Goal: Book appointment/travel/reservation

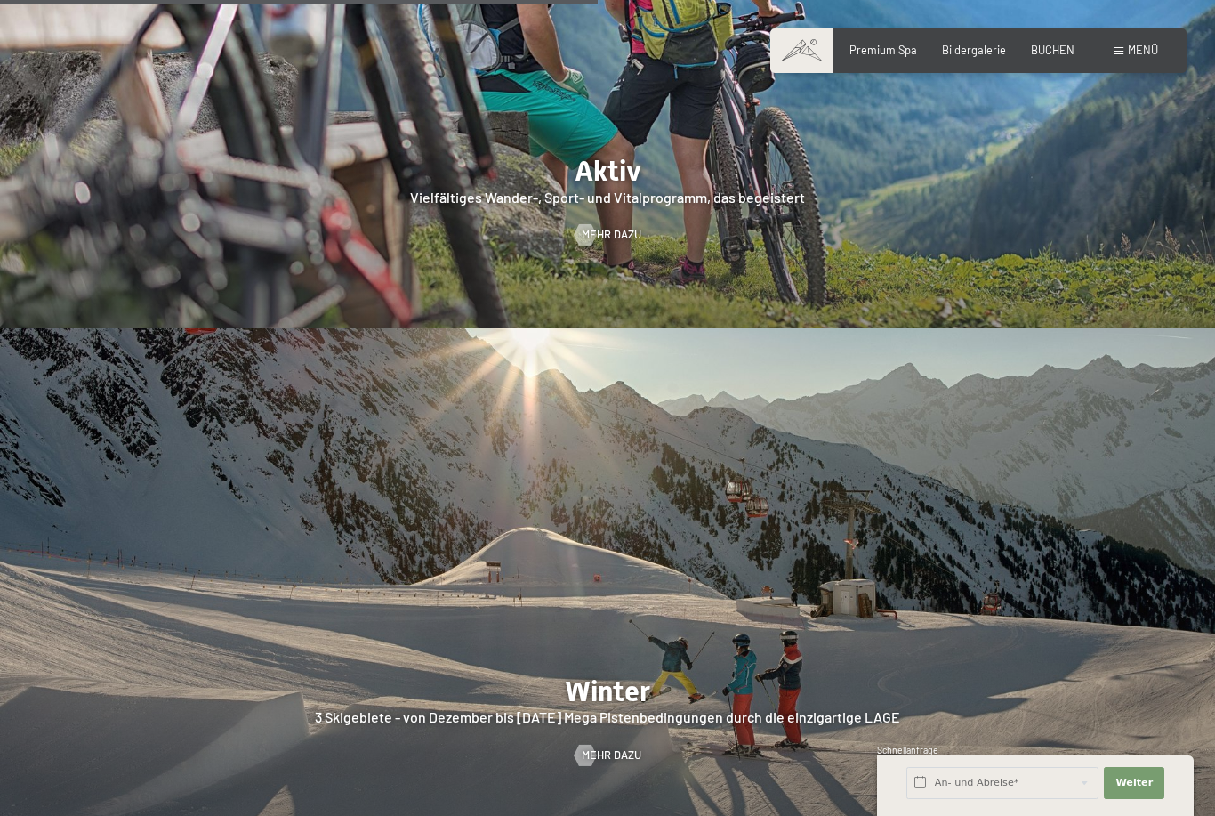
click at [1068, 50] on span "BUCHEN" at bounding box center [1053, 50] width 44 height 14
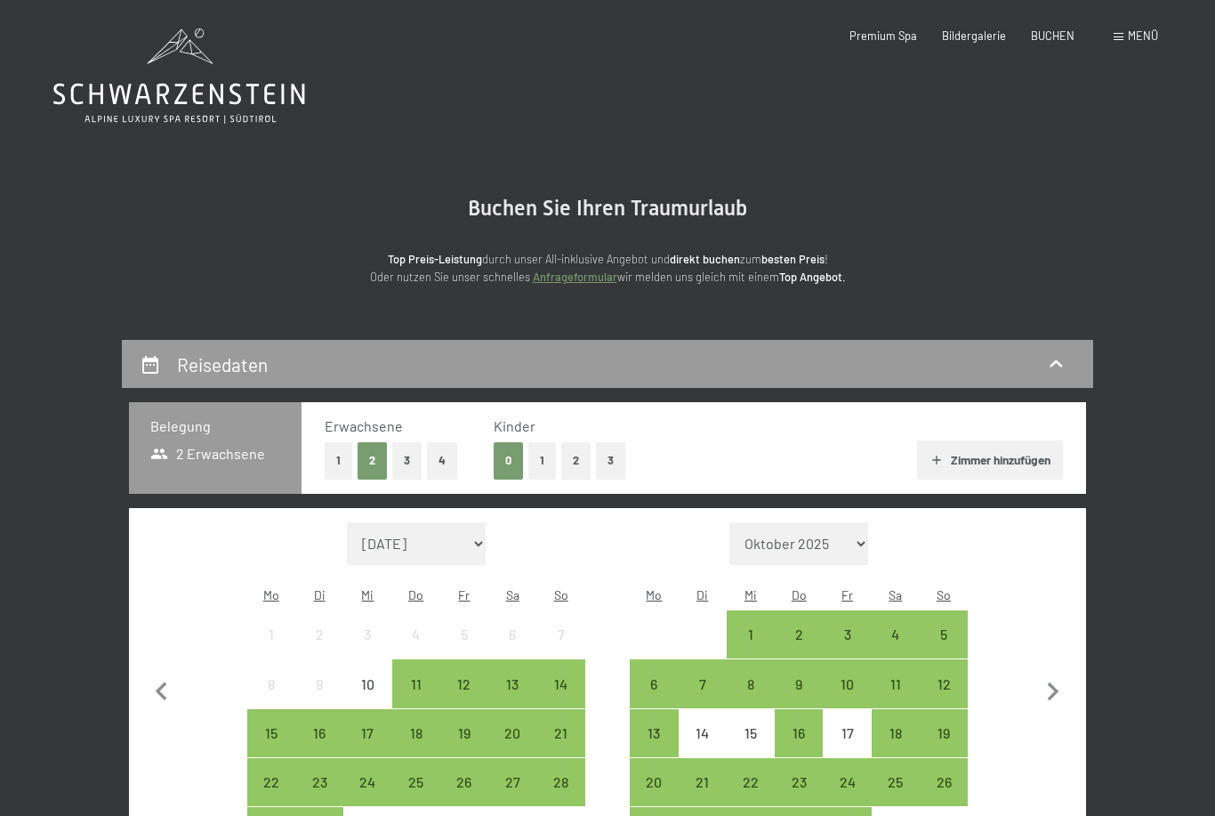
click at [578, 463] on button "2" at bounding box center [575, 460] width 29 height 36
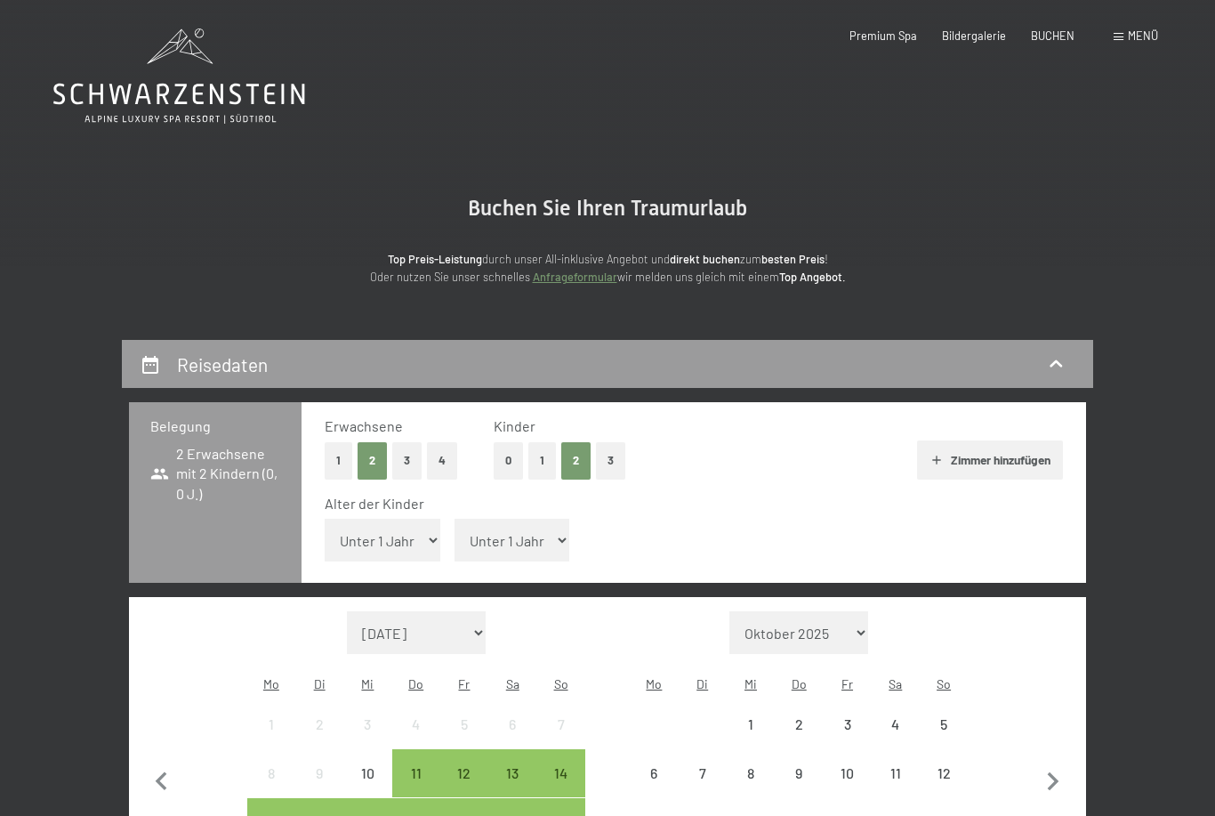
click at [408, 533] on select "Unter 1 Jahr 1 Jahr 2 Jahre 3 Jahre 4 Jahre 5 Jahre 6 Jahre 7 Jahre 8 Jahre 9 J…" at bounding box center [383, 540] width 116 height 43
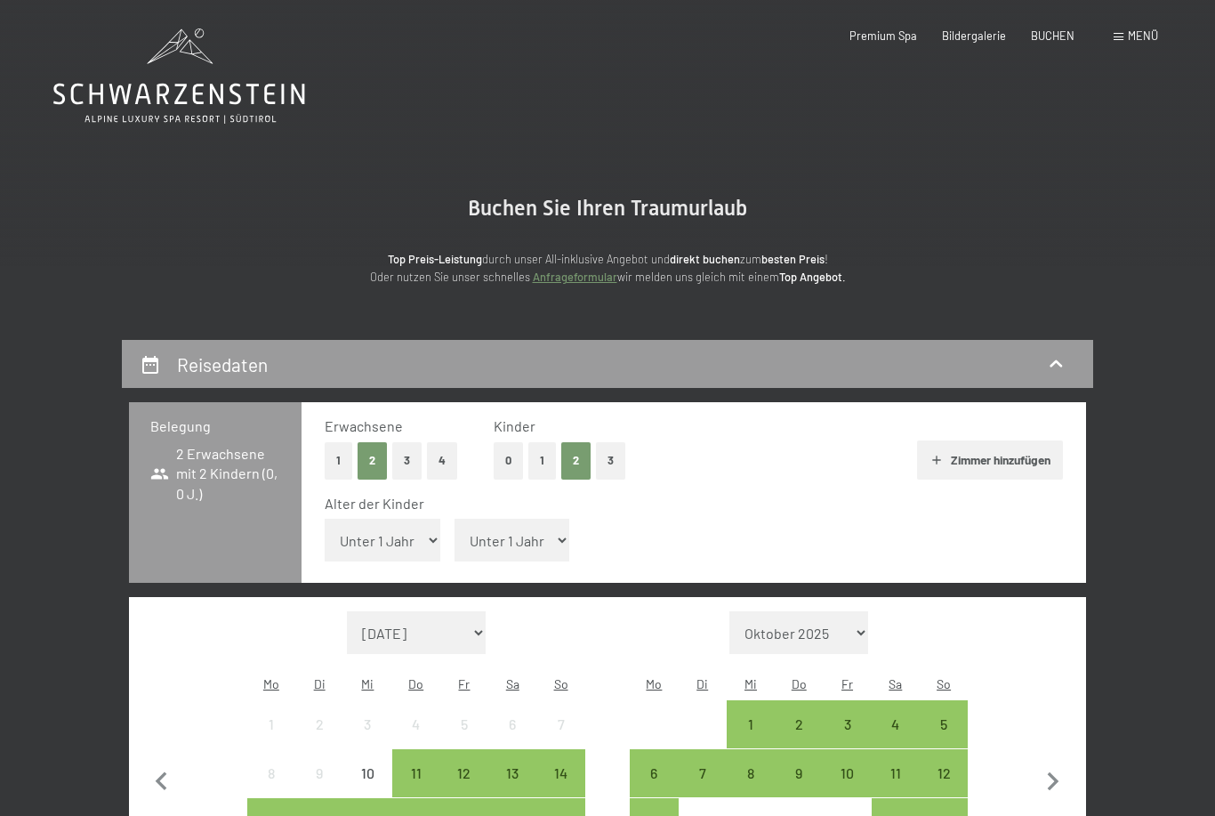
select select "17"
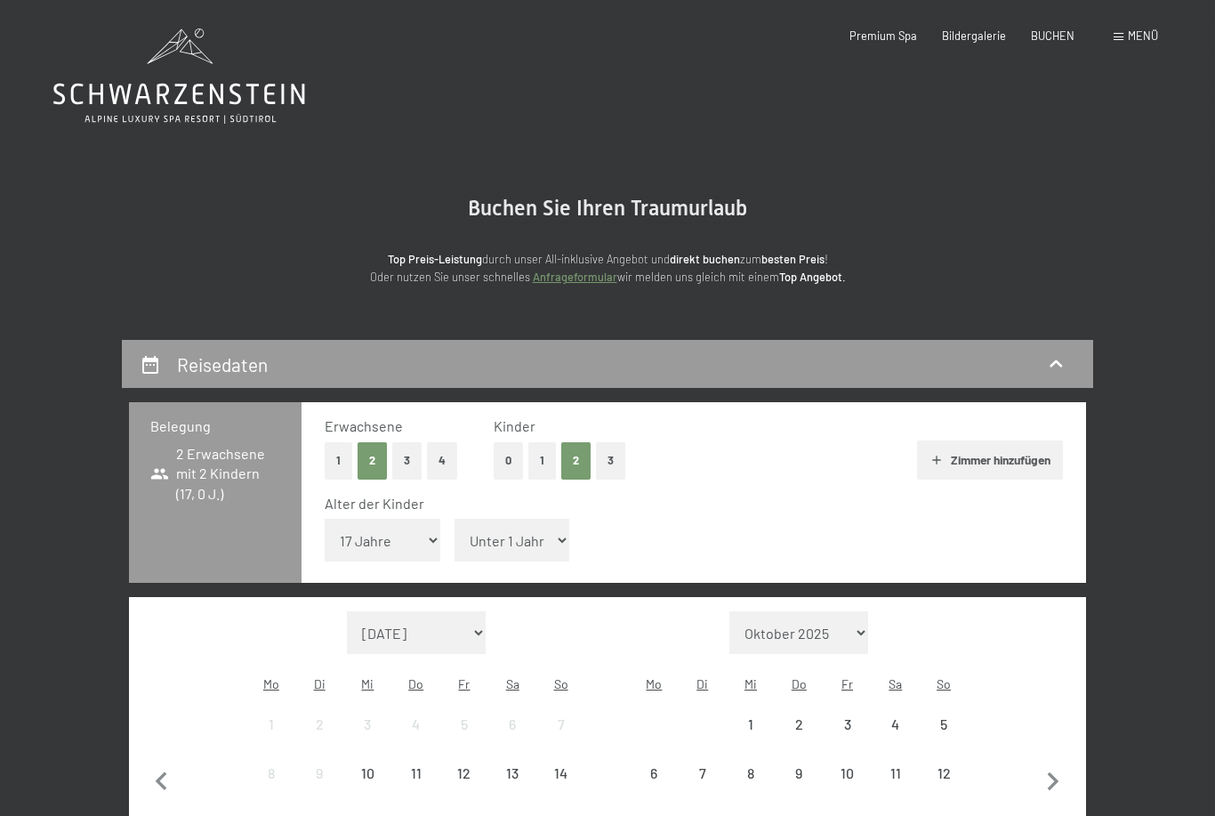
click at [527, 521] on select "Unter 1 Jahr 1 Jahr 2 Jahre 3 Jahre 4 Jahre 5 Jahre 6 Jahre 7 Jahre 8 Jahre 9 J…" at bounding box center [513, 540] width 116 height 43
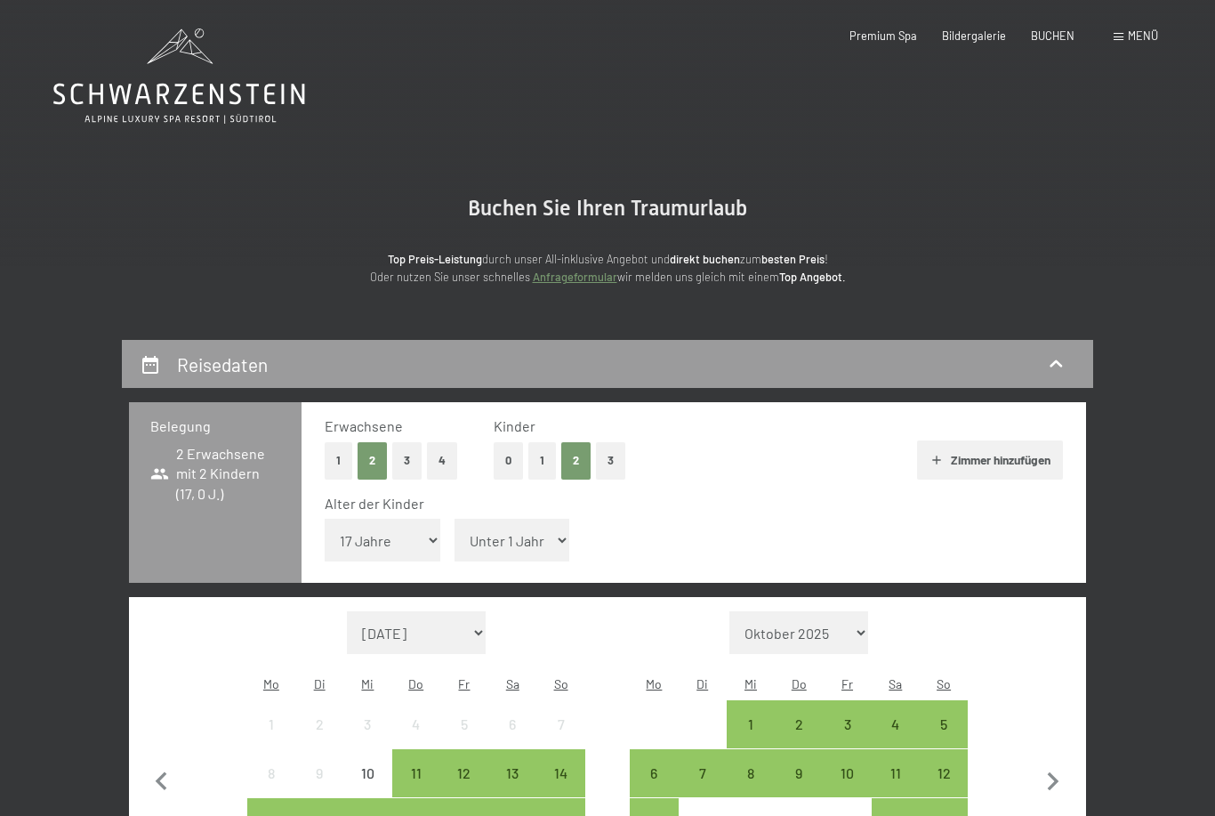
click at [537, 539] on select "Unter 1 Jahr 1 Jahr 2 Jahre 3 Jahre 4 Jahre 5 Jahre 6 Jahre 7 Jahre 8 Jahre 9 J…" at bounding box center [513, 540] width 116 height 43
select select "10"
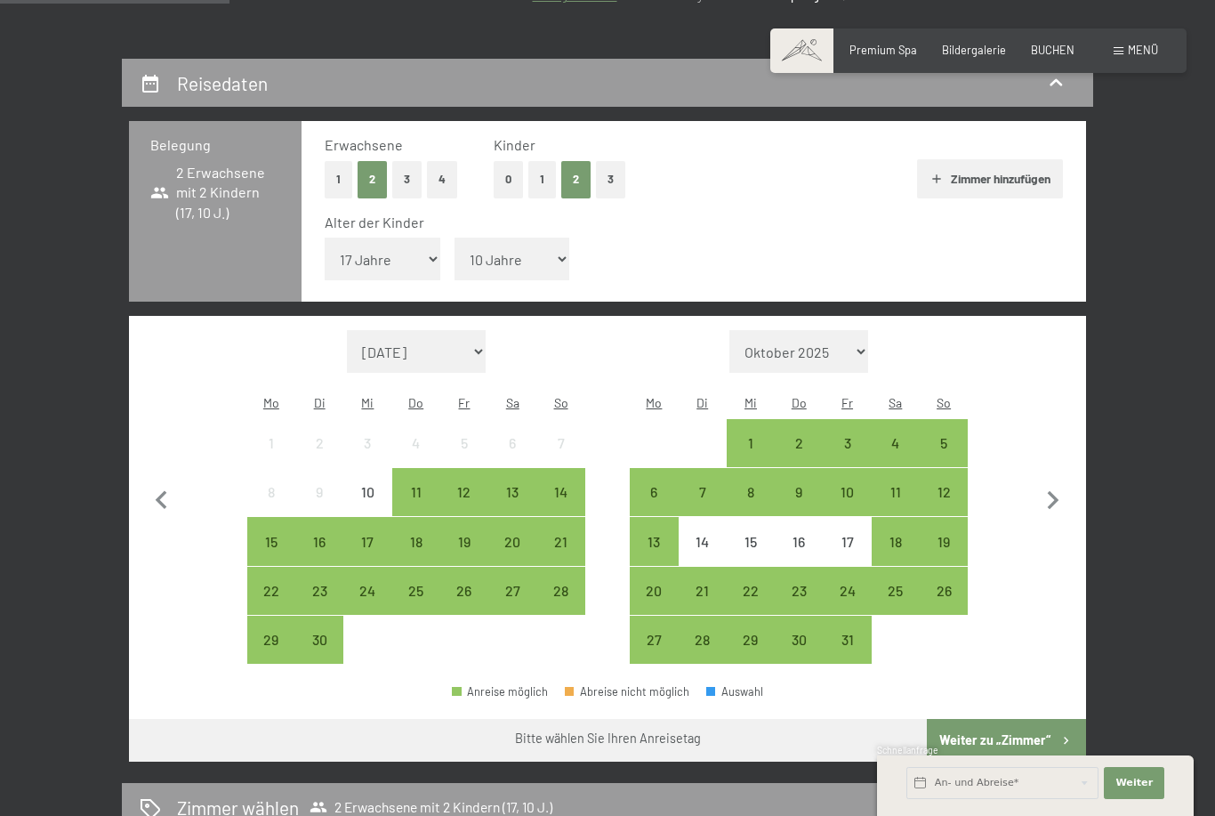
scroll to position [326, 0]
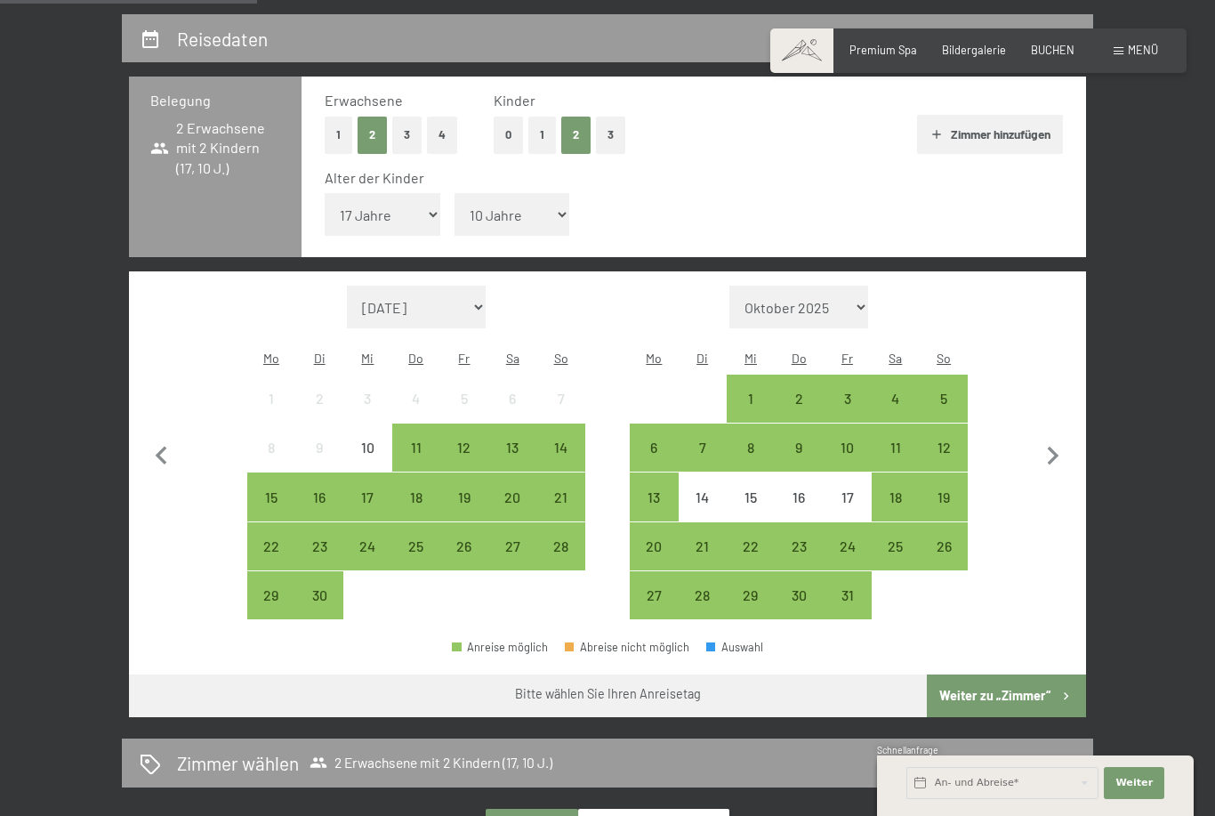
click at [1054, 438] on icon "button" at bounding box center [1053, 456] width 37 height 37
select select "[DATE]"
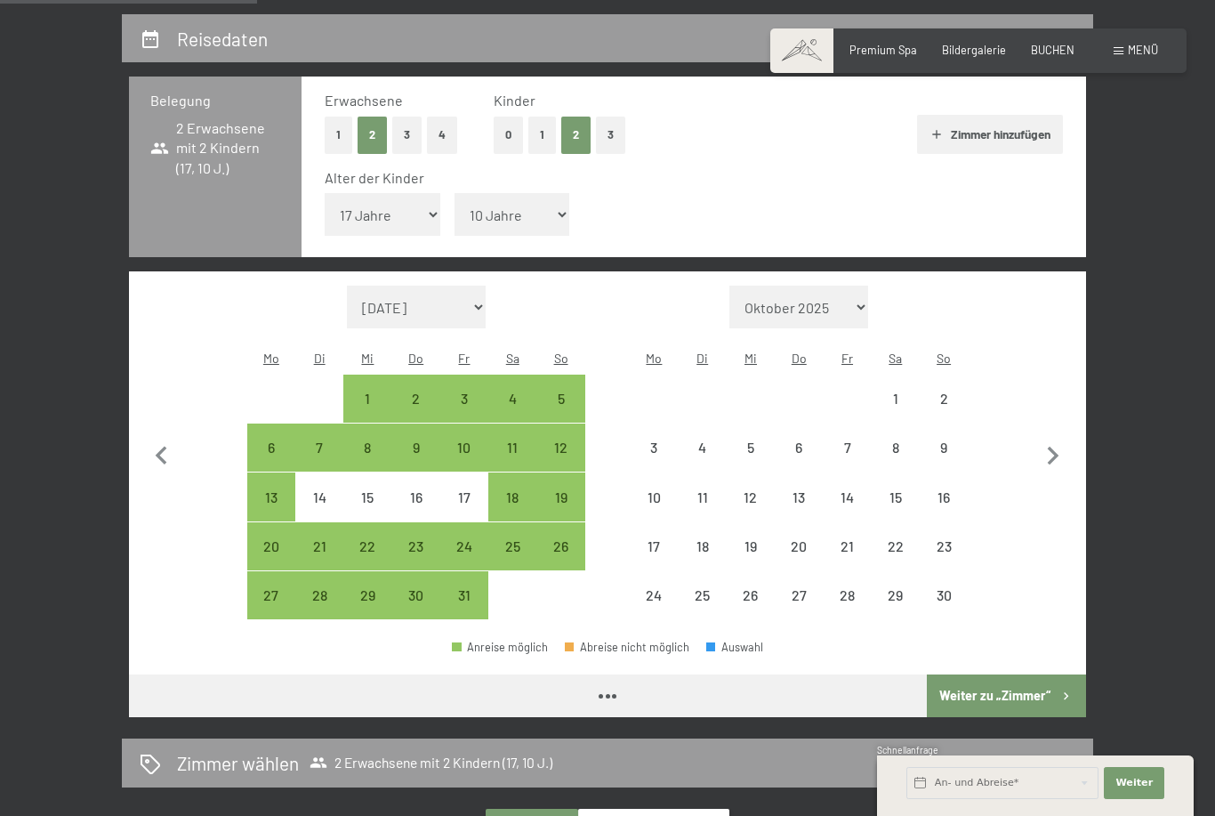
click at [1051, 447] on icon "button" at bounding box center [1054, 456] width 12 height 19
select select "[DATE]"
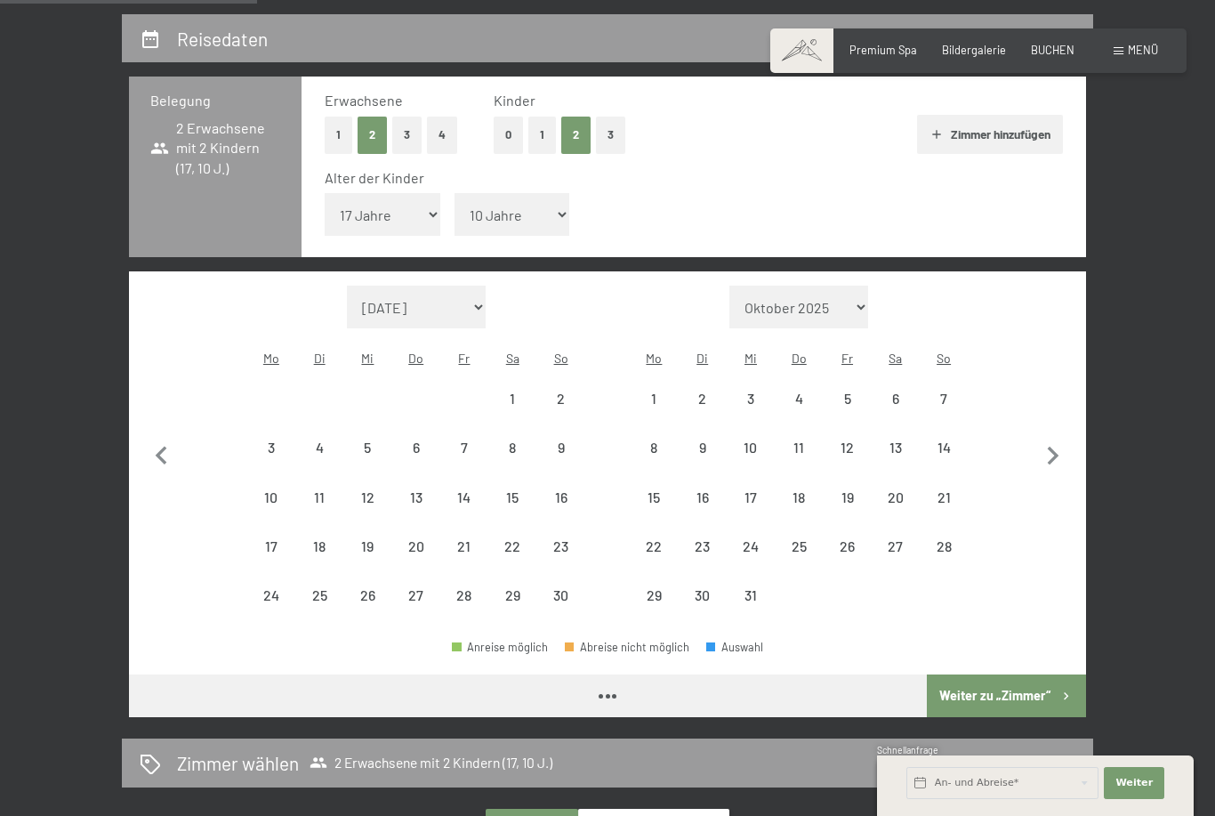
click at [1055, 438] on icon "button" at bounding box center [1053, 456] width 37 height 37
select select "[DATE]"
click at [1057, 438] on icon "button" at bounding box center [1053, 456] width 37 height 37
select select "[DATE]"
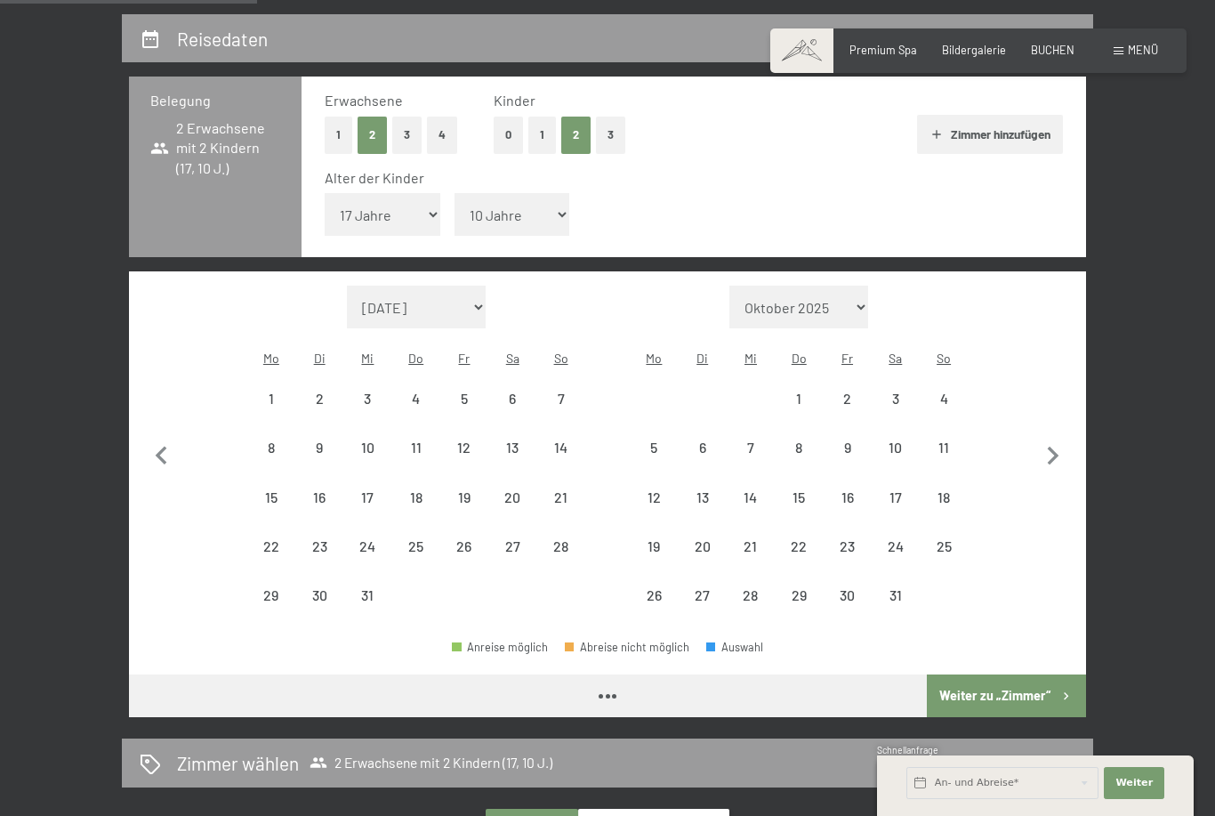
select select "[DATE]"
click at [1061, 438] on icon "button" at bounding box center [1053, 456] width 37 height 37
select select "[DATE]"
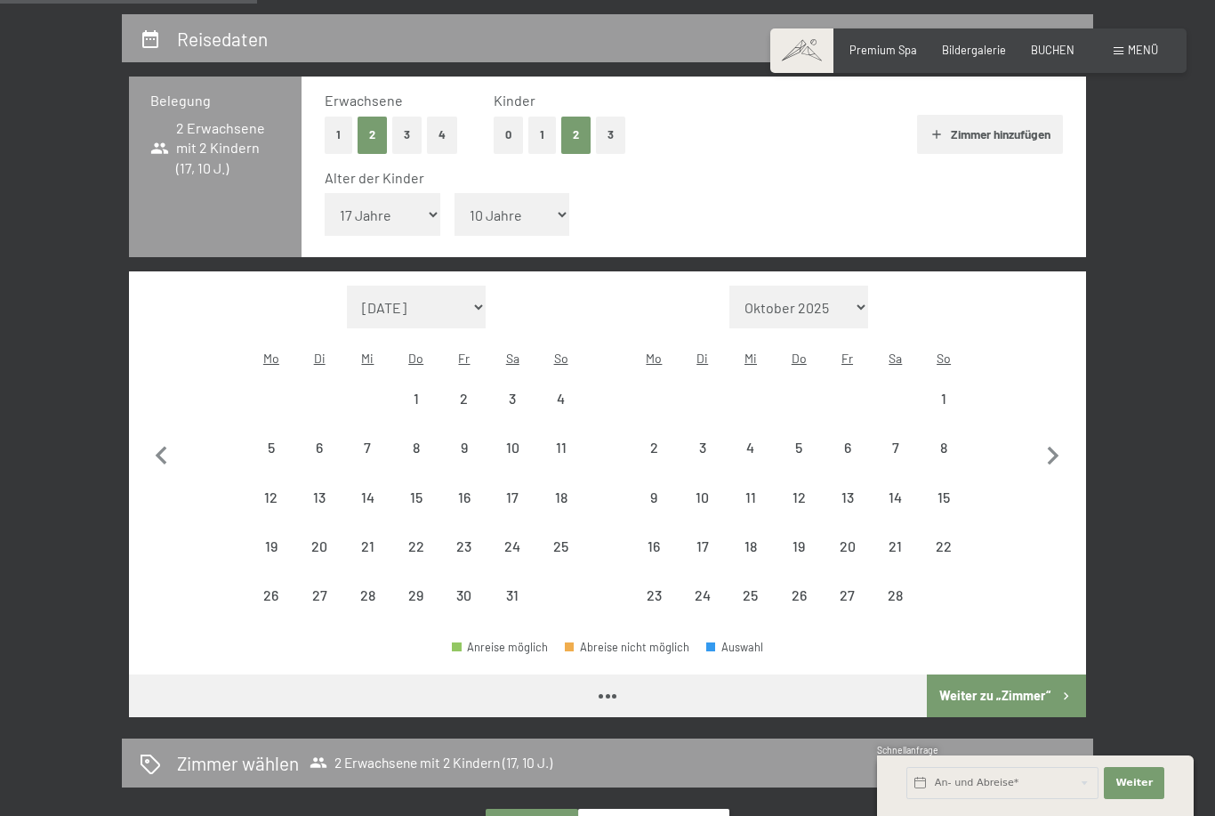
select select "[DATE]"
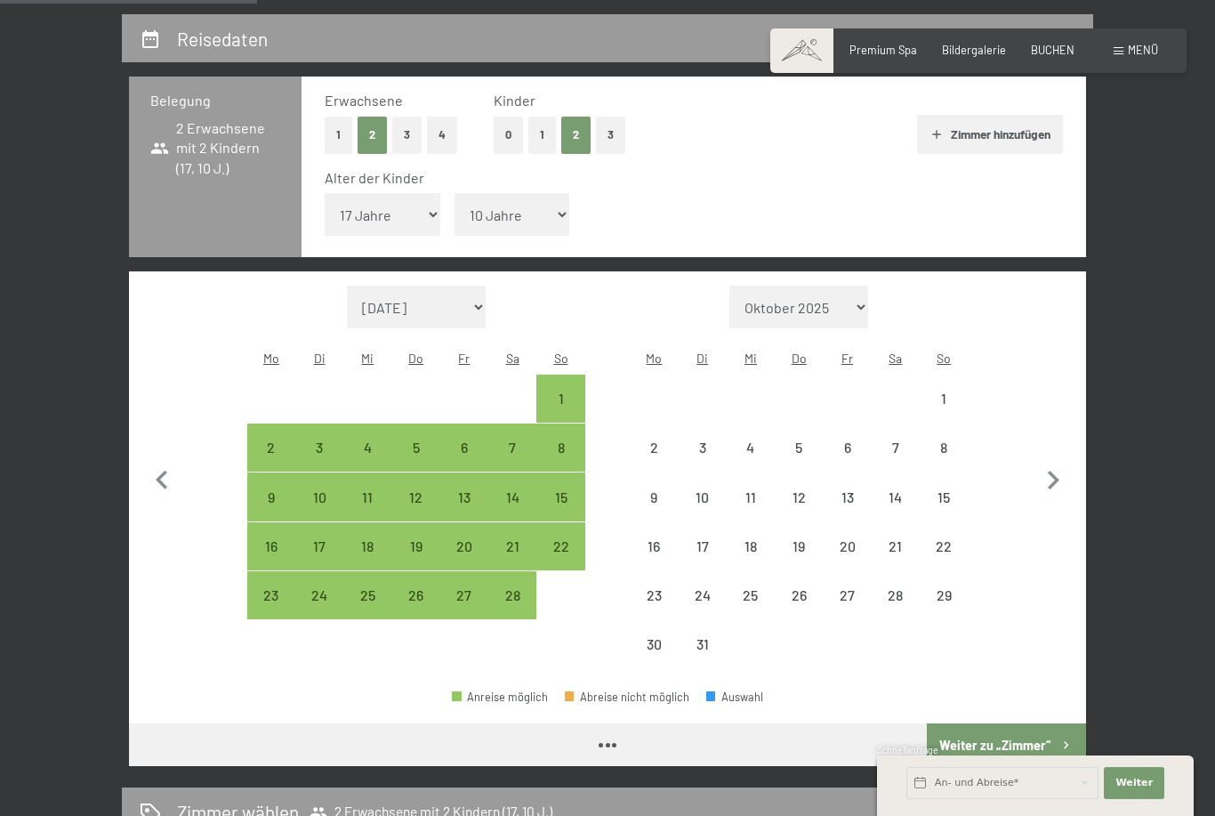
click at [1055, 462] on icon "button" at bounding box center [1053, 480] width 37 height 37
select select "[DATE]"
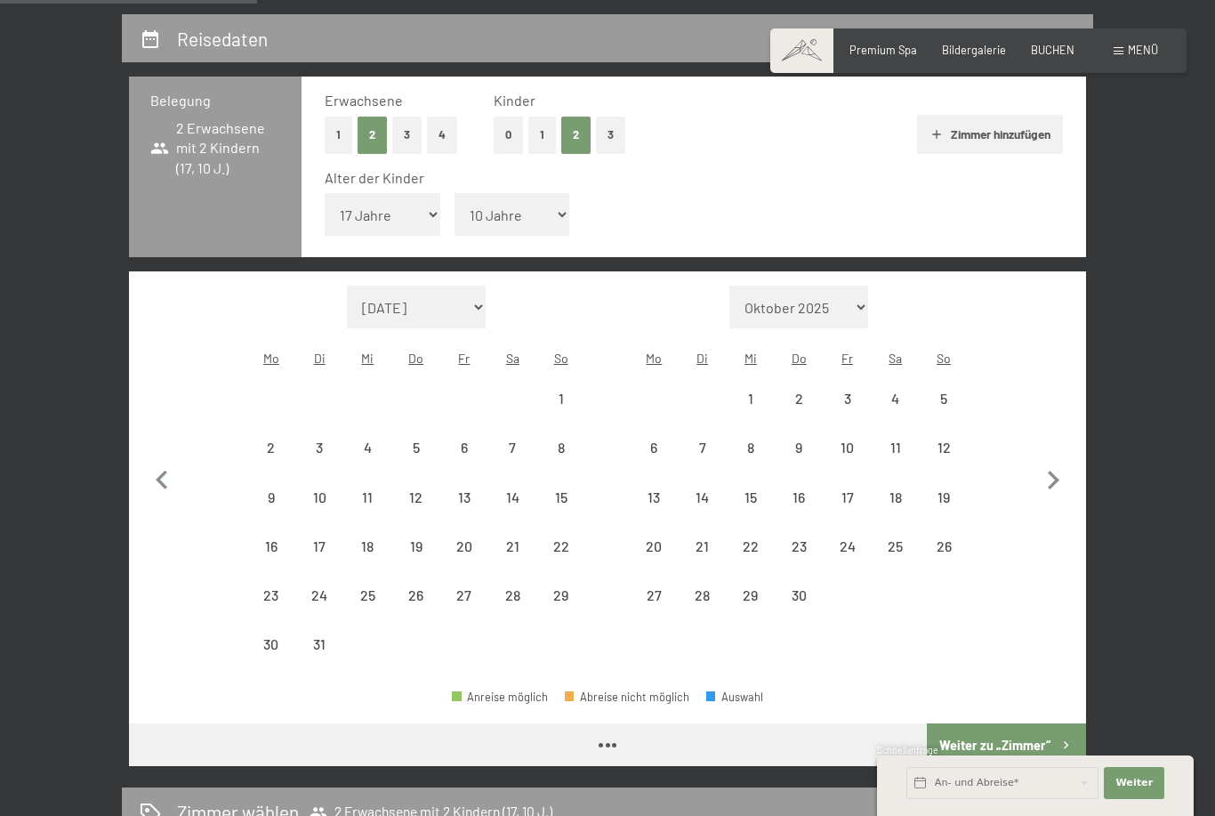
select select "[DATE]"
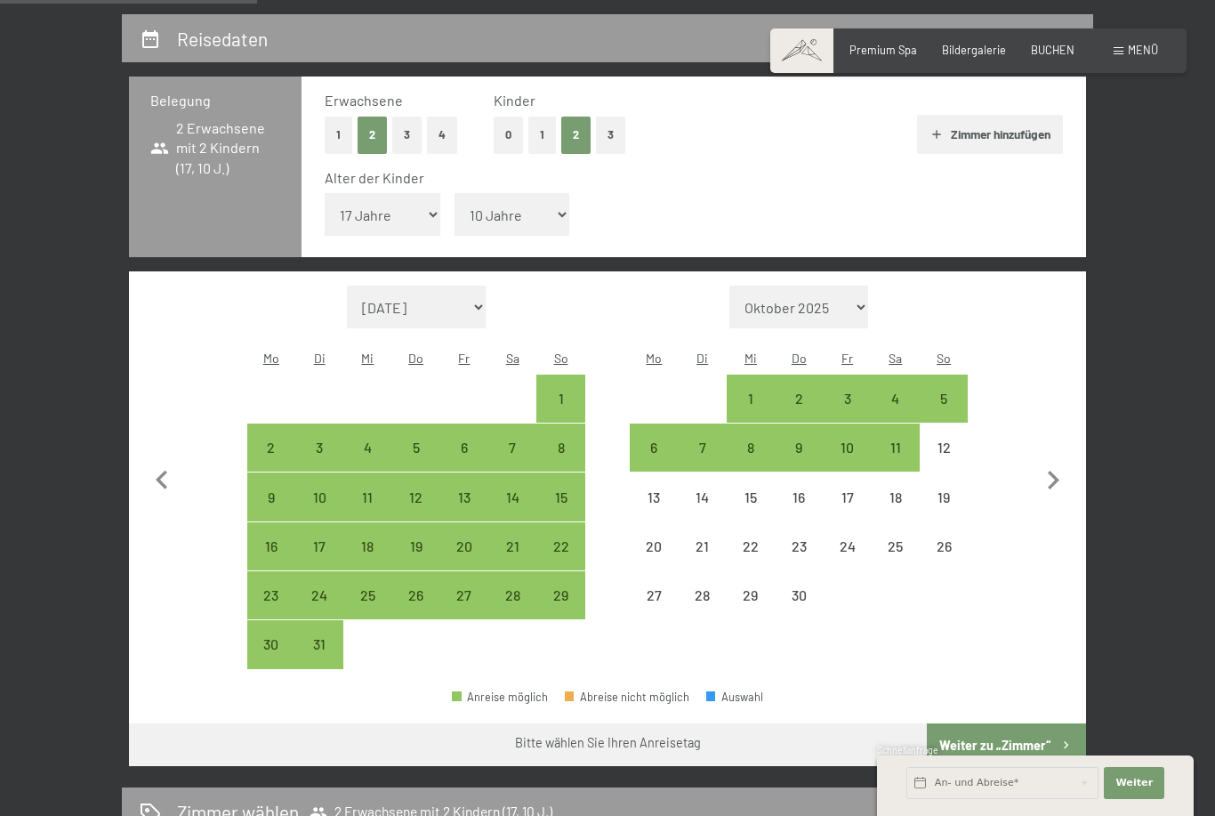
click at [561, 588] on div "29" at bounding box center [560, 610] width 44 height 44
select select "[DATE]"
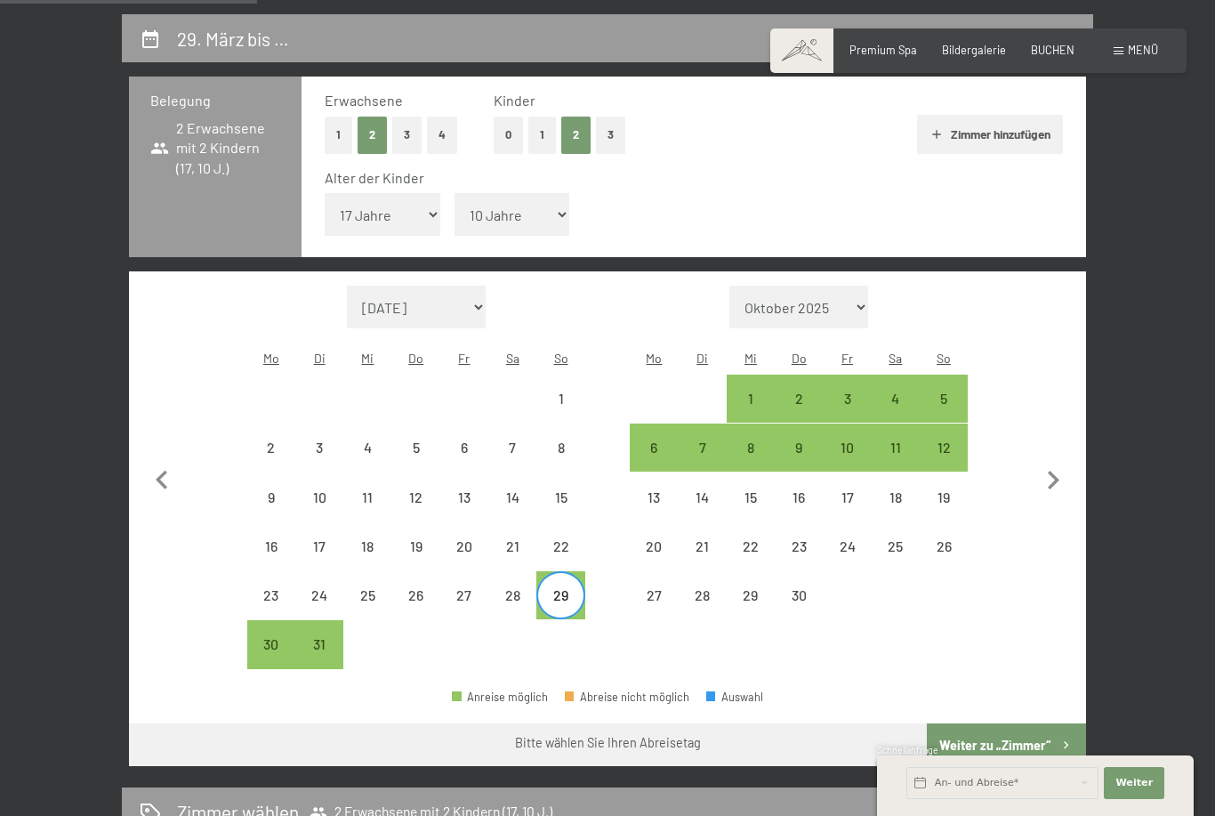
click at [749, 392] on div "1" at bounding box center [751, 414] width 44 height 44
select select "[DATE]"
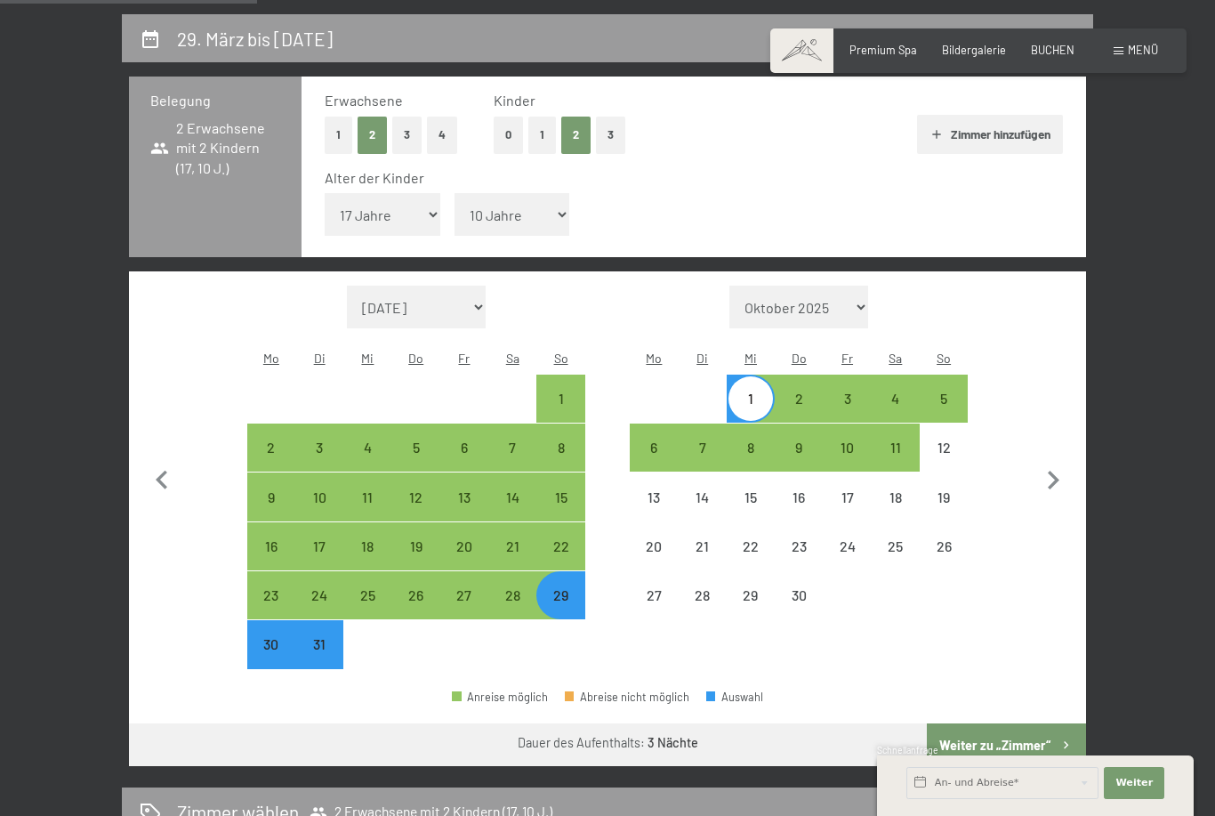
click at [1041, 723] on button "Weiter zu „Zimmer“" at bounding box center [1006, 744] width 159 height 43
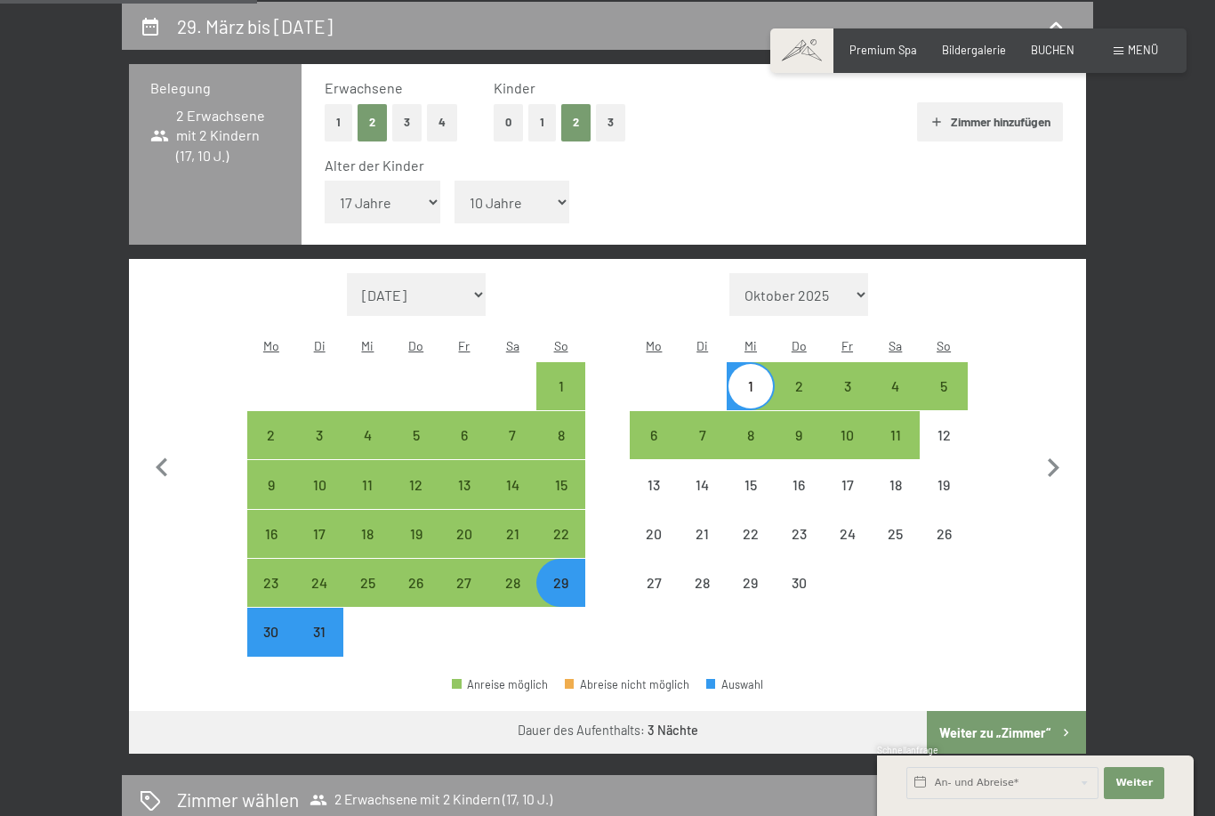
select select "[DATE]"
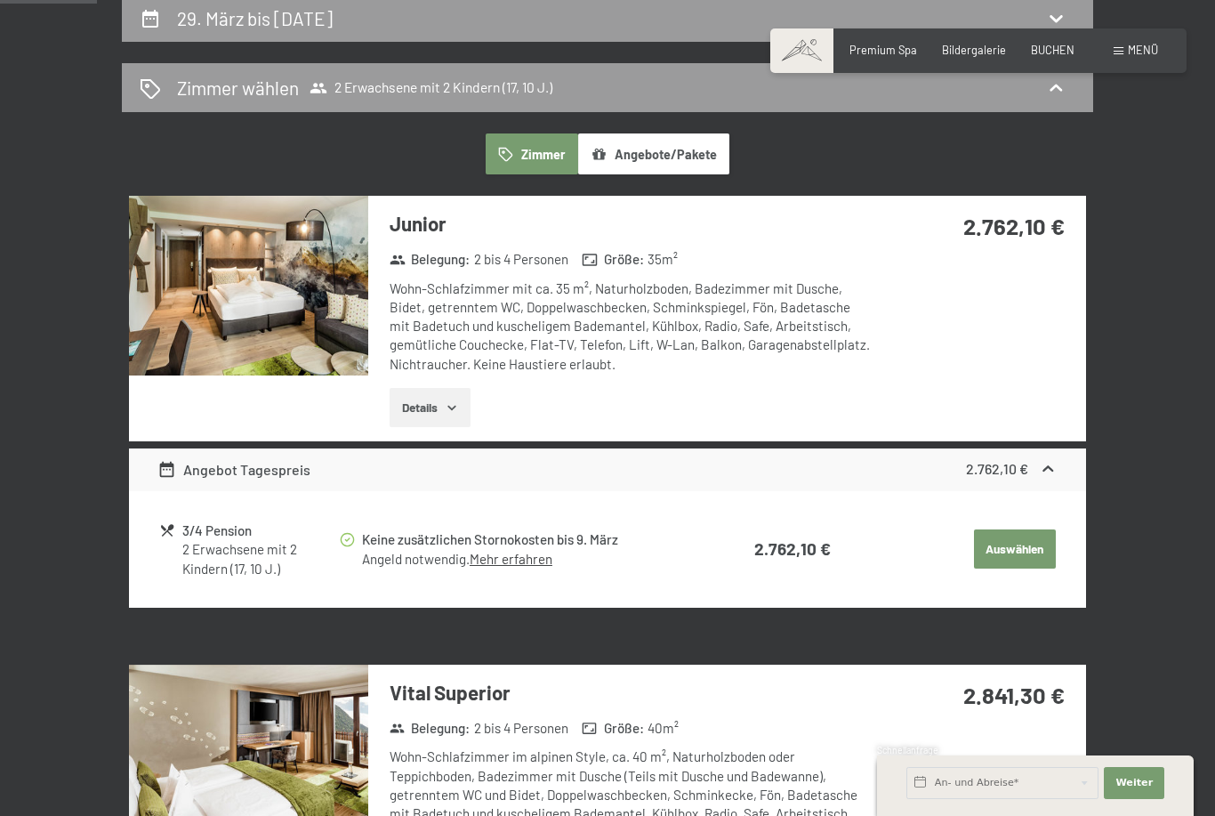
scroll to position [362, 0]
